Goal: Information Seeking & Learning: Find specific page/section

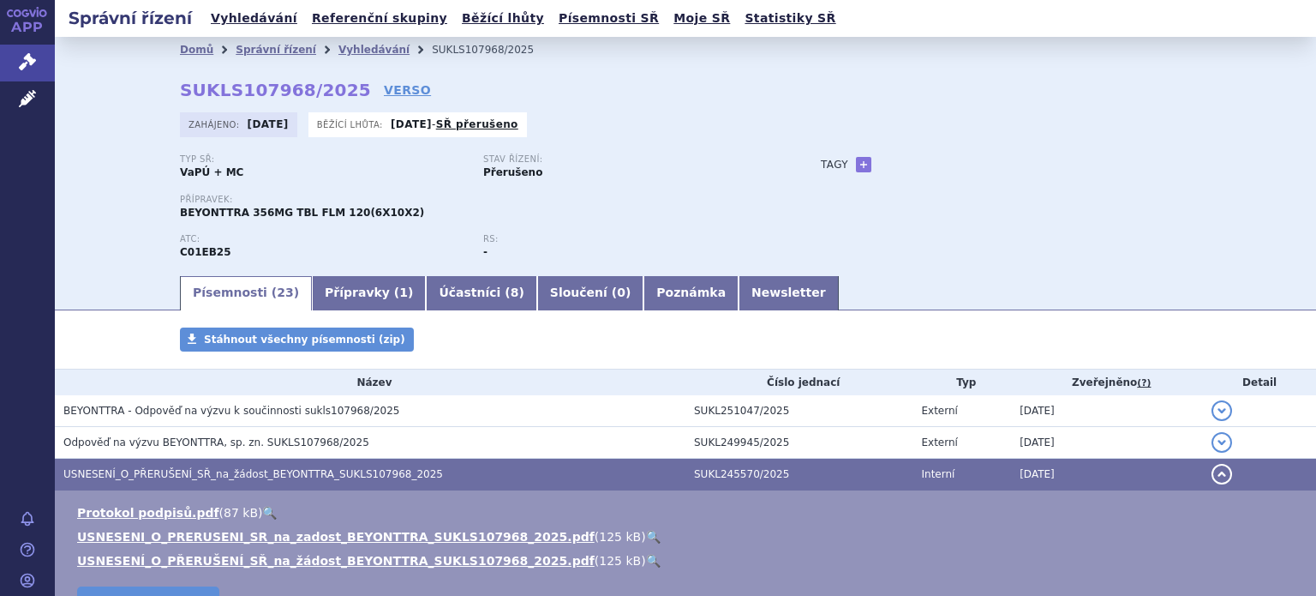
scroll to position [199, 0]
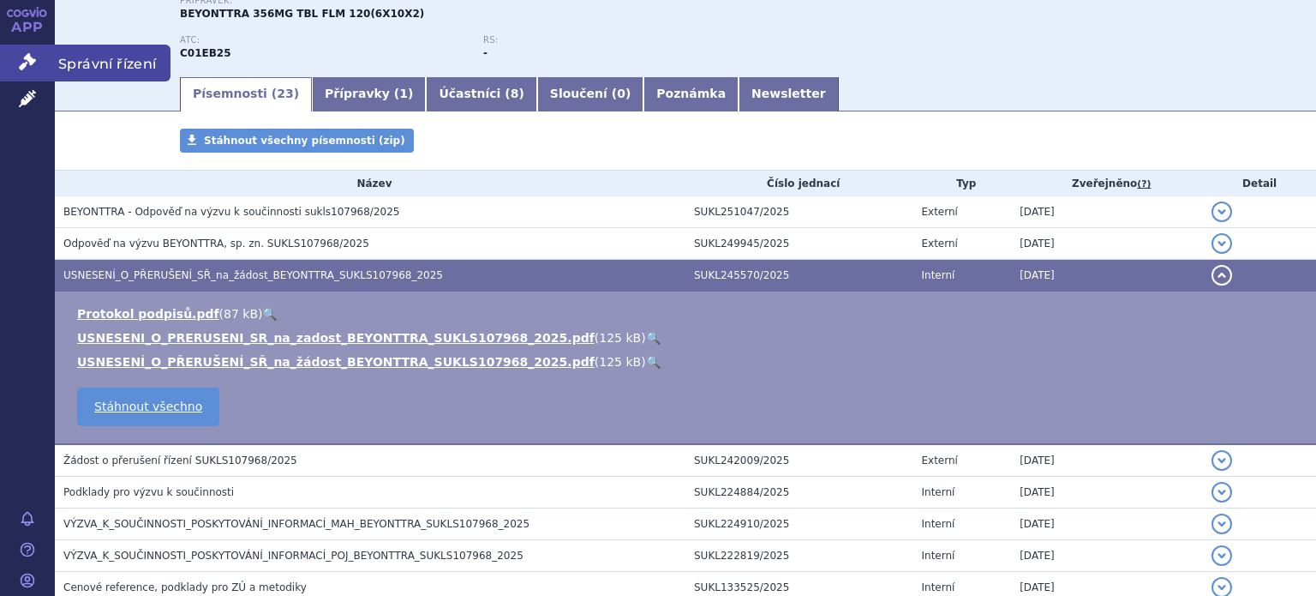
click at [31, 59] on icon at bounding box center [27, 61] width 17 height 17
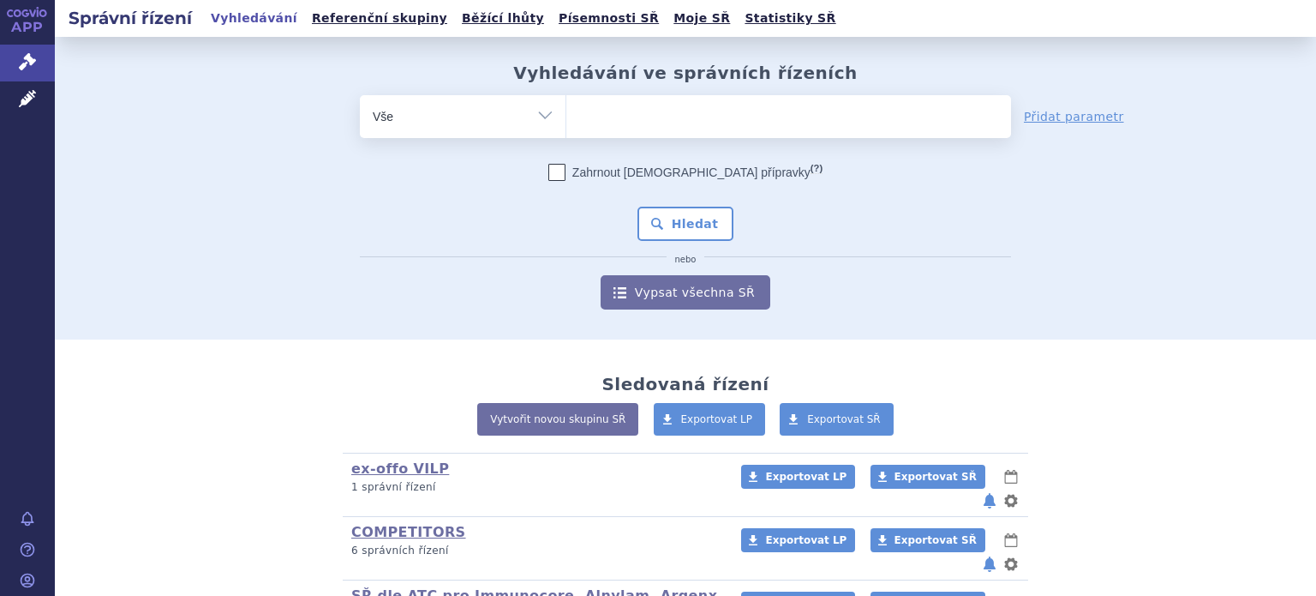
click at [704, 105] on ul at bounding box center [788, 113] width 445 height 36
click at [566, 105] on select at bounding box center [566, 115] width 1 height 43
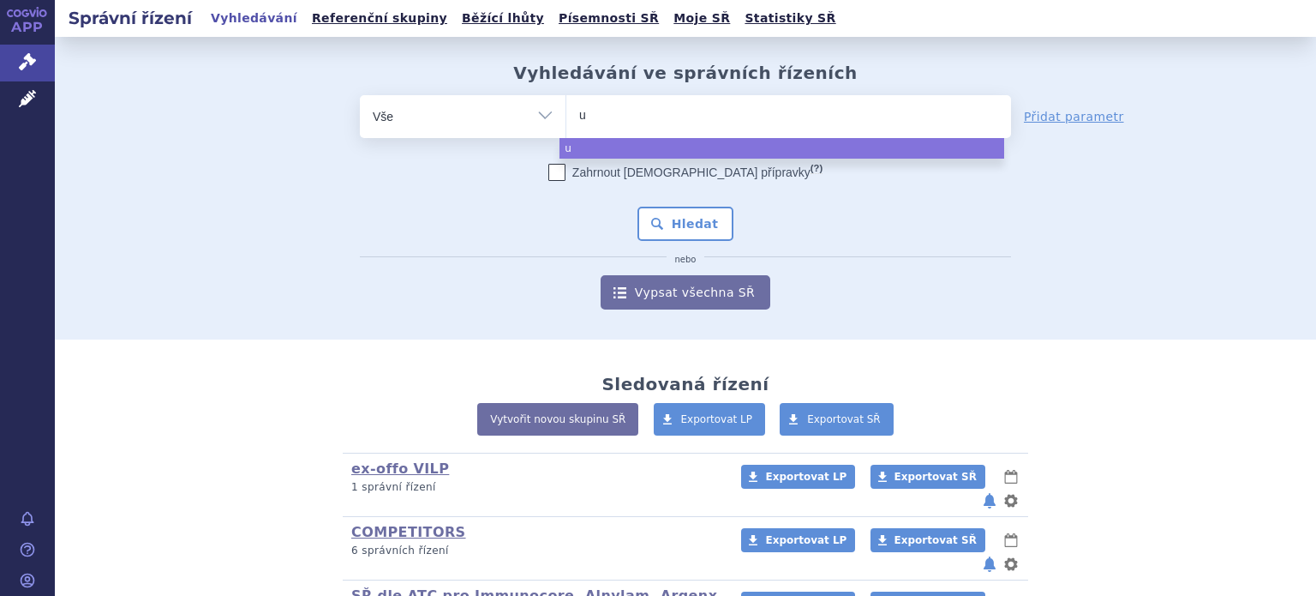
type input "ul"
type input "ult"
type input "ulto"
type input "ultomi"
type input "ultomir"
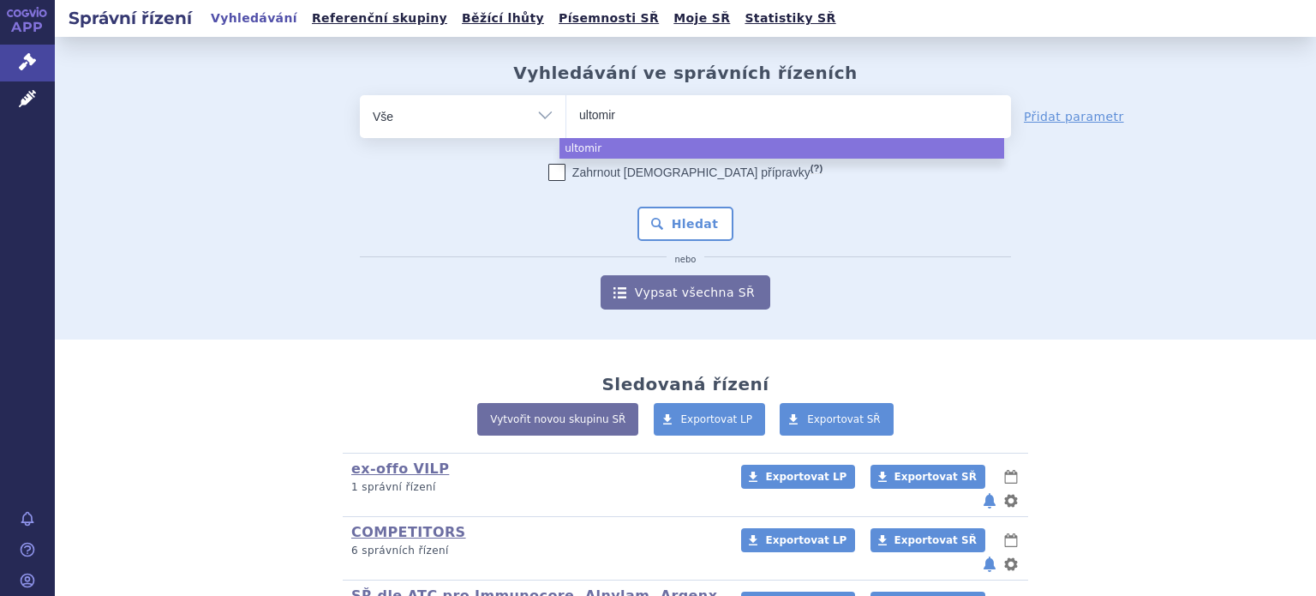
type input "ultomiri"
type input "ultomiris"
select select "ultomiris"
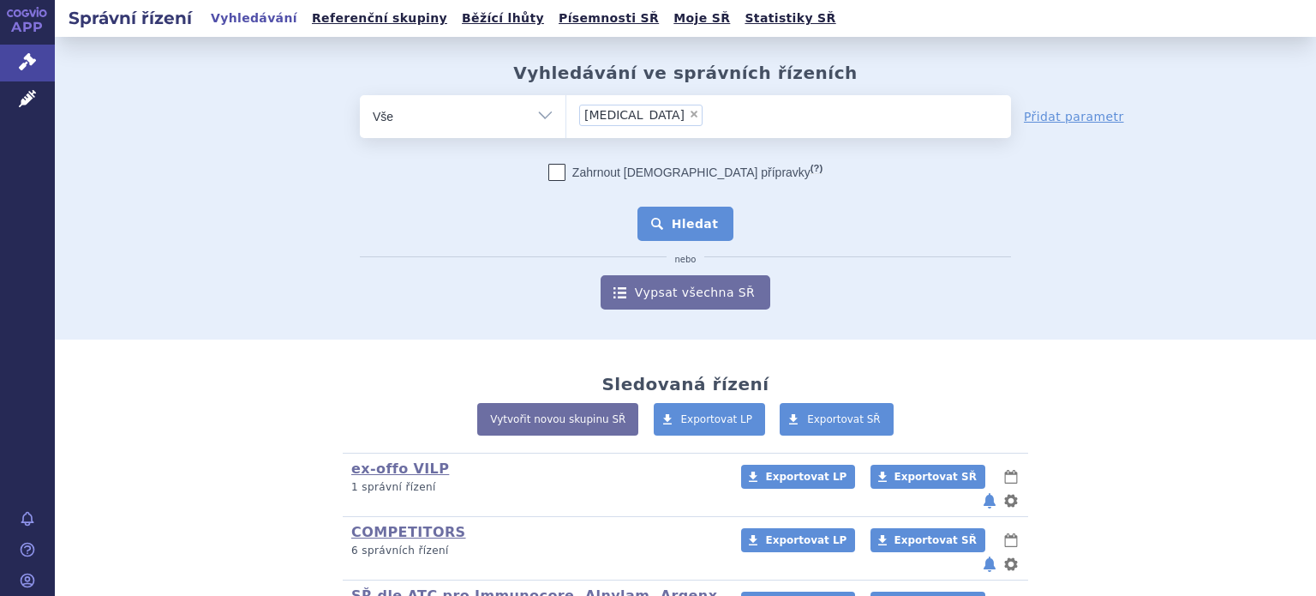
click at [662, 222] on button "Hledat" at bounding box center [686, 224] width 97 height 34
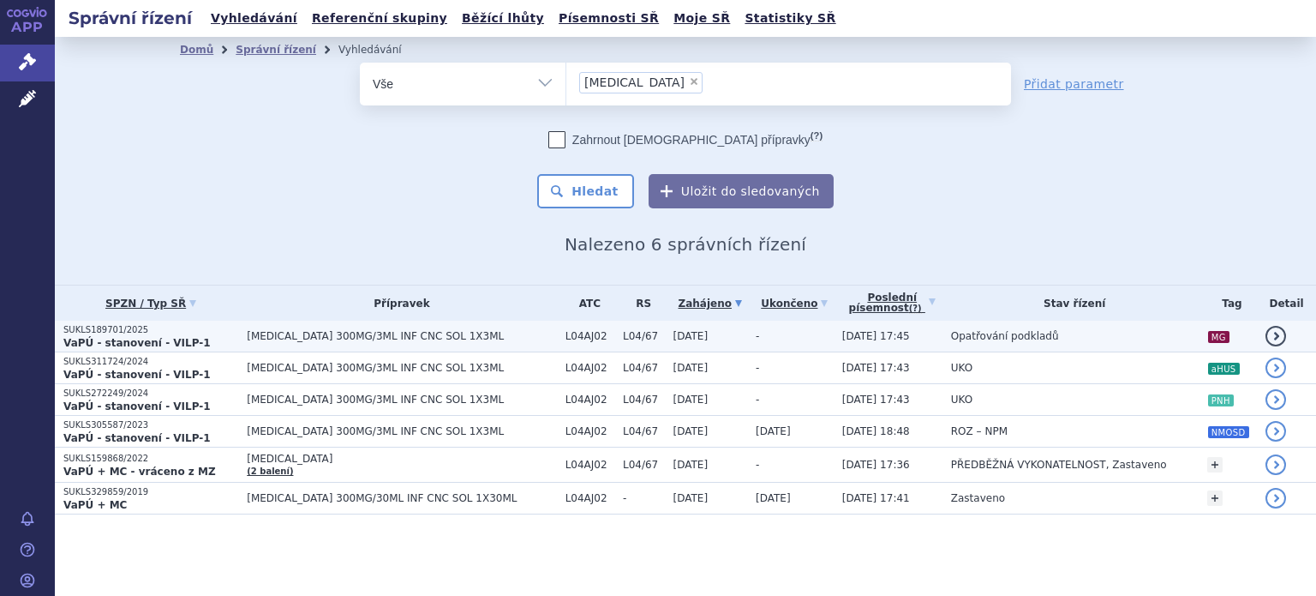
click at [147, 330] on p "SUKLS189701/2025" at bounding box center [150, 330] width 175 height 12
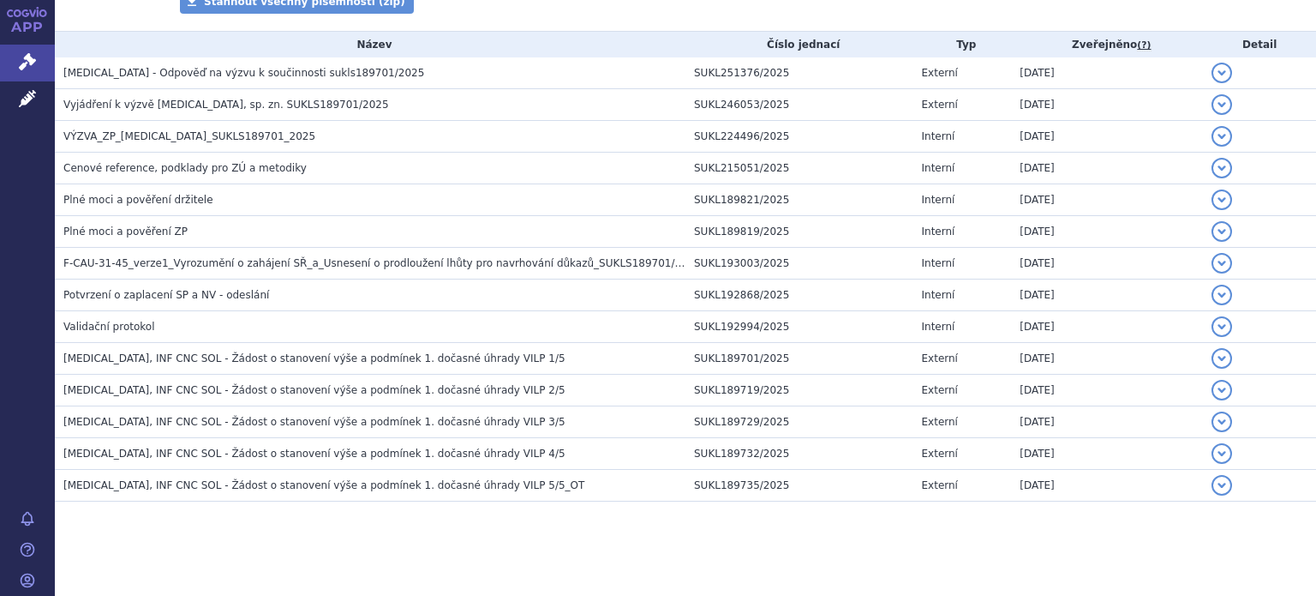
scroll to position [344, 0]
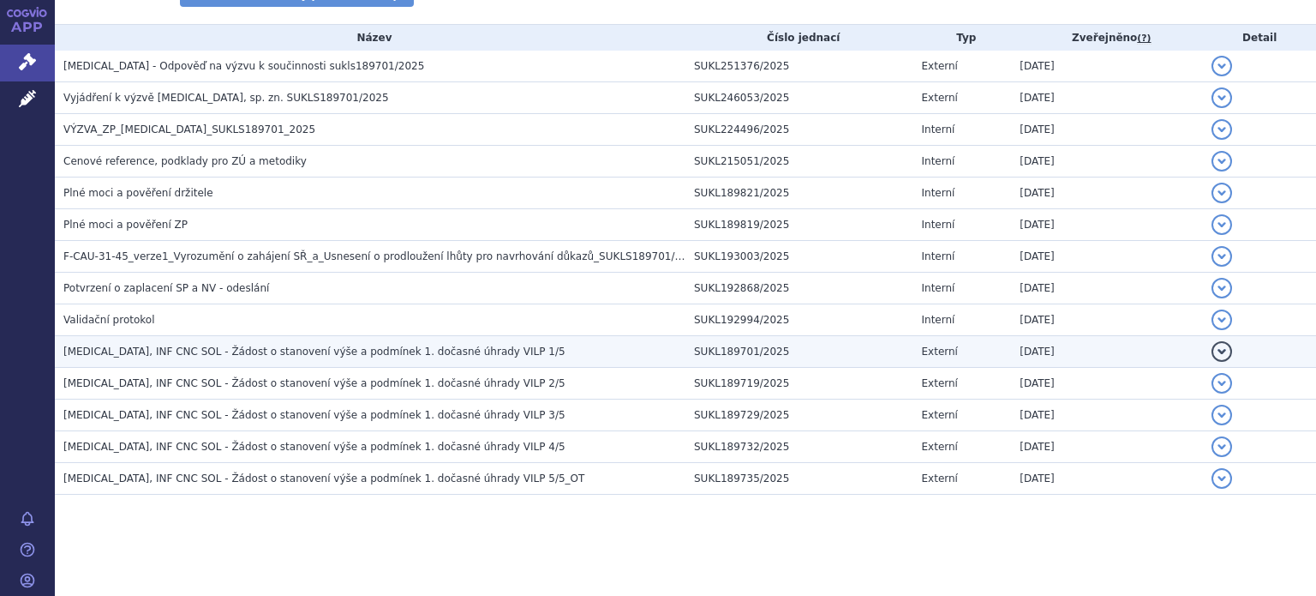
click at [279, 352] on span "[MEDICAL_DATA], INF CNC SOL - Žádost o stanovení výše a podmínek 1. dočasné úhr…" at bounding box center [314, 351] width 502 height 12
